Goal: Task Accomplishment & Management: Manage account settings

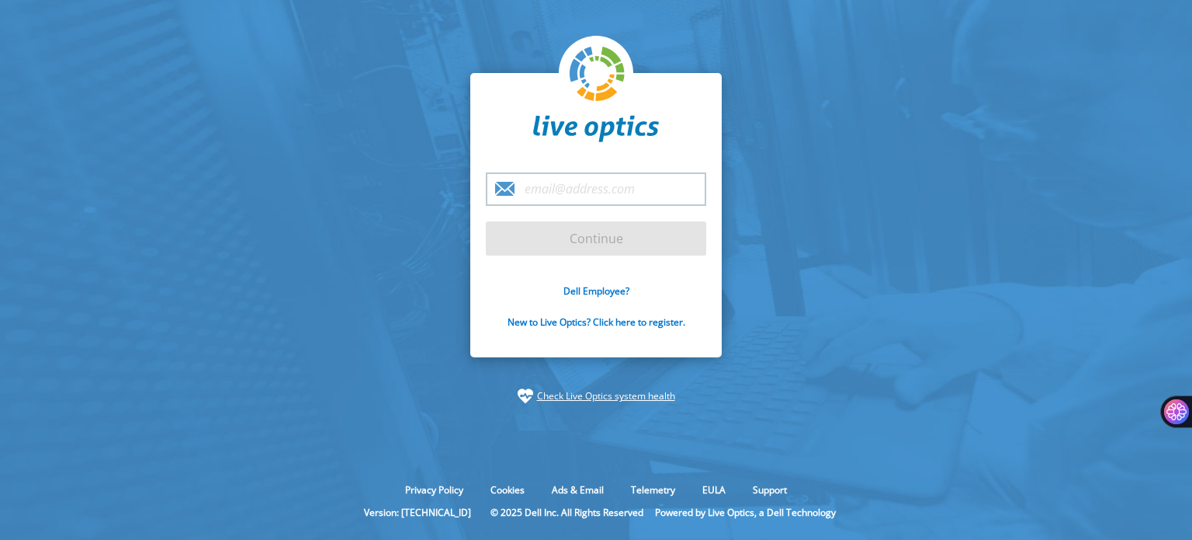
click at [553, 190] on input "email" at bounding box center [596, 188] width 220 height 33
type input "[EMAIL_ADDRESS][DOMAIN_NAME]"
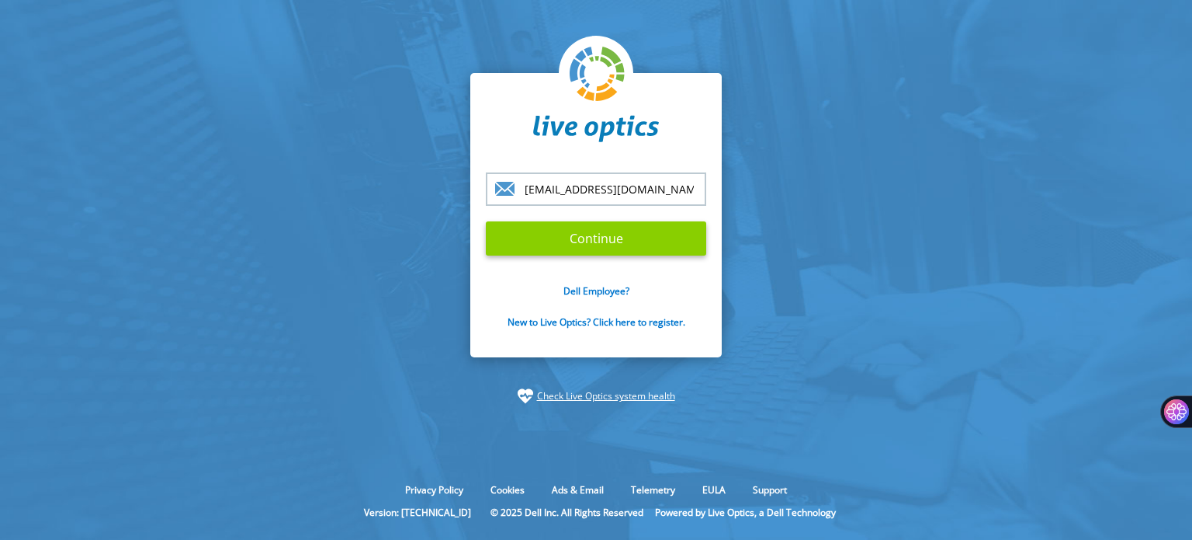
click at [612, 240] on input "Continue" at bounding box center [596, 238] width 220 height 34
click at [552, 320] on link "New to Live Optics? Click here to register." at bounding box center [597, 321] width 178 height 13
